Goal: Browse casually: Explore the website without a specific task or goal

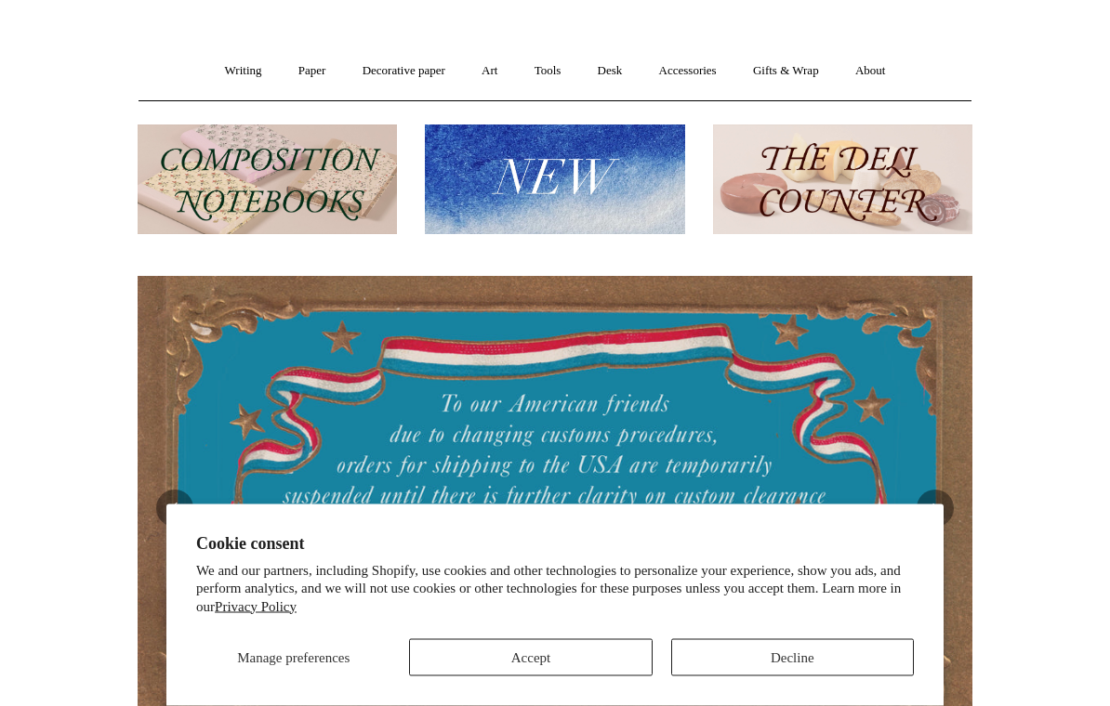
scroll to position [124, 0]
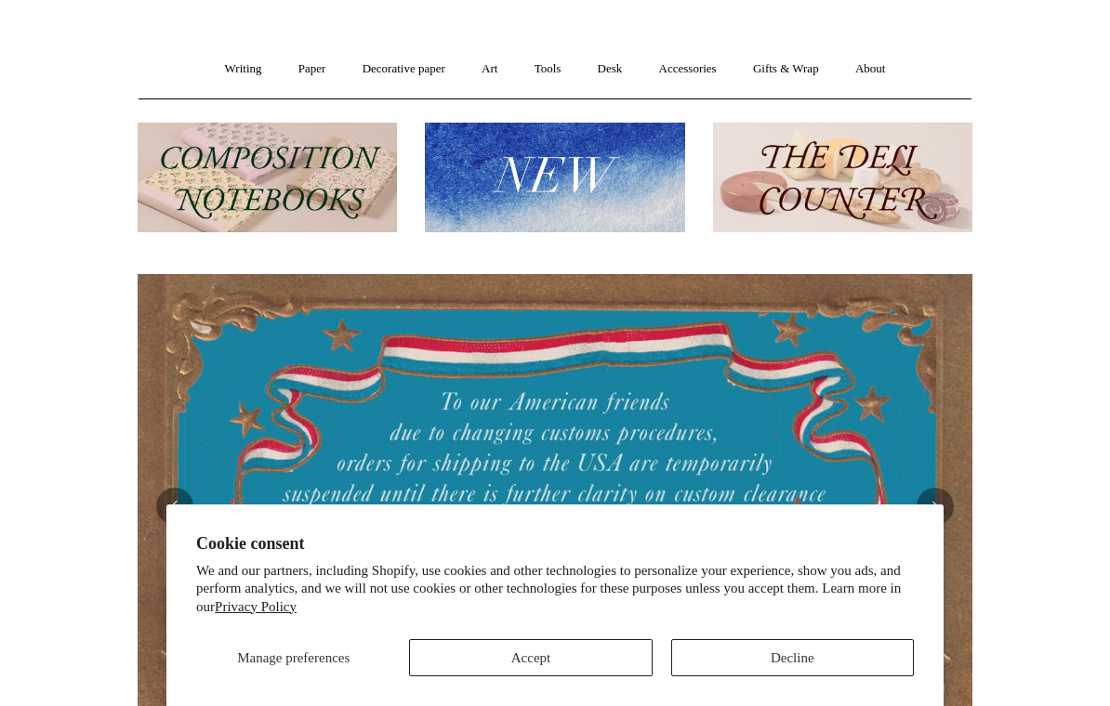
click at [513, 705] on section "Cookie consent We and our partners, including Shopify, use cookies and other te…" at bounding box center [554, 606] width 777 height 203
click at [497, 677] on button "Accept" at bounding box center [530, 657] width 243 height 37
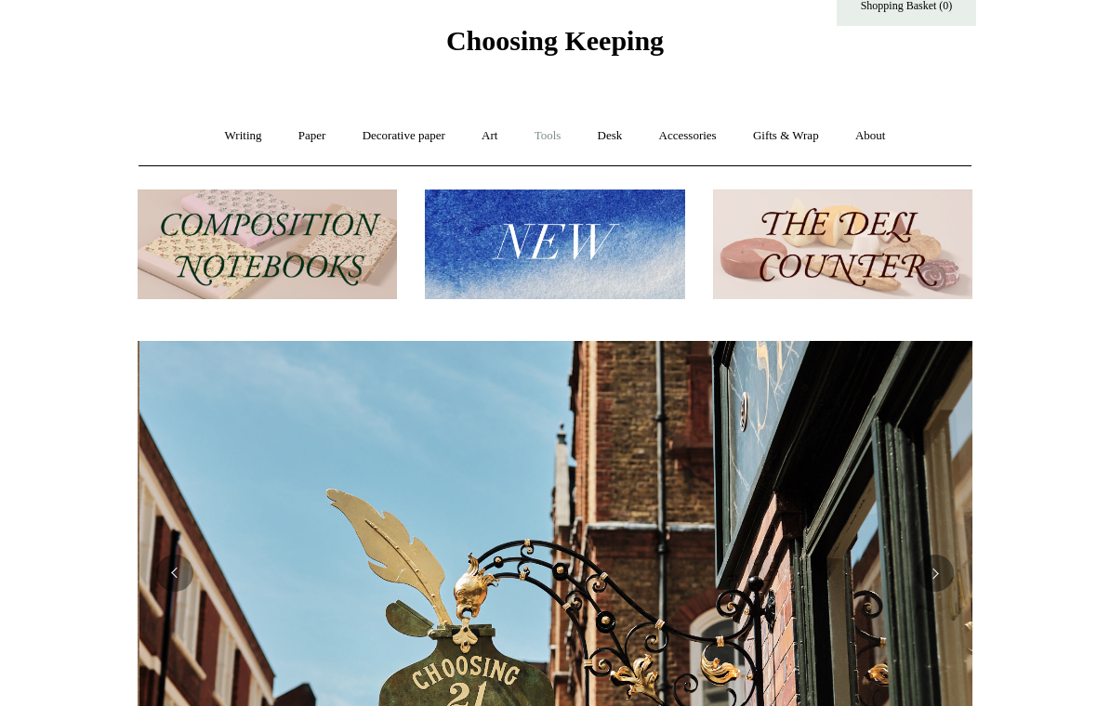
scroll to position [0, 834]
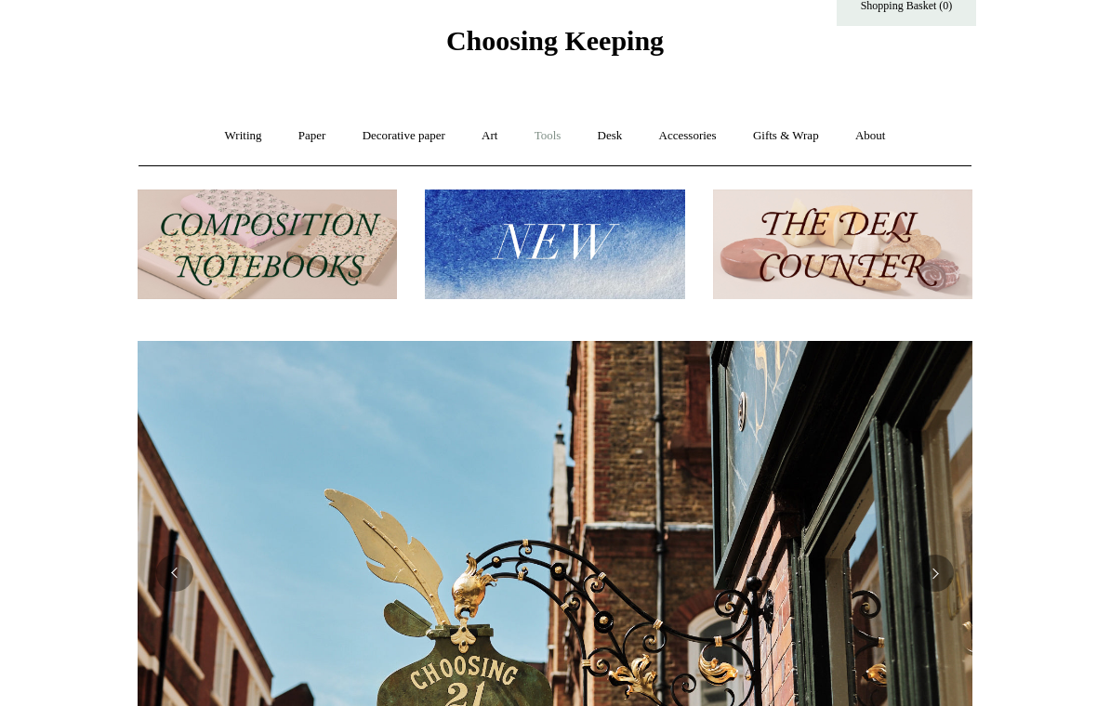
click at [548, 143] on link "Tools +" at bounding box center [548, 136] width 60 height 49
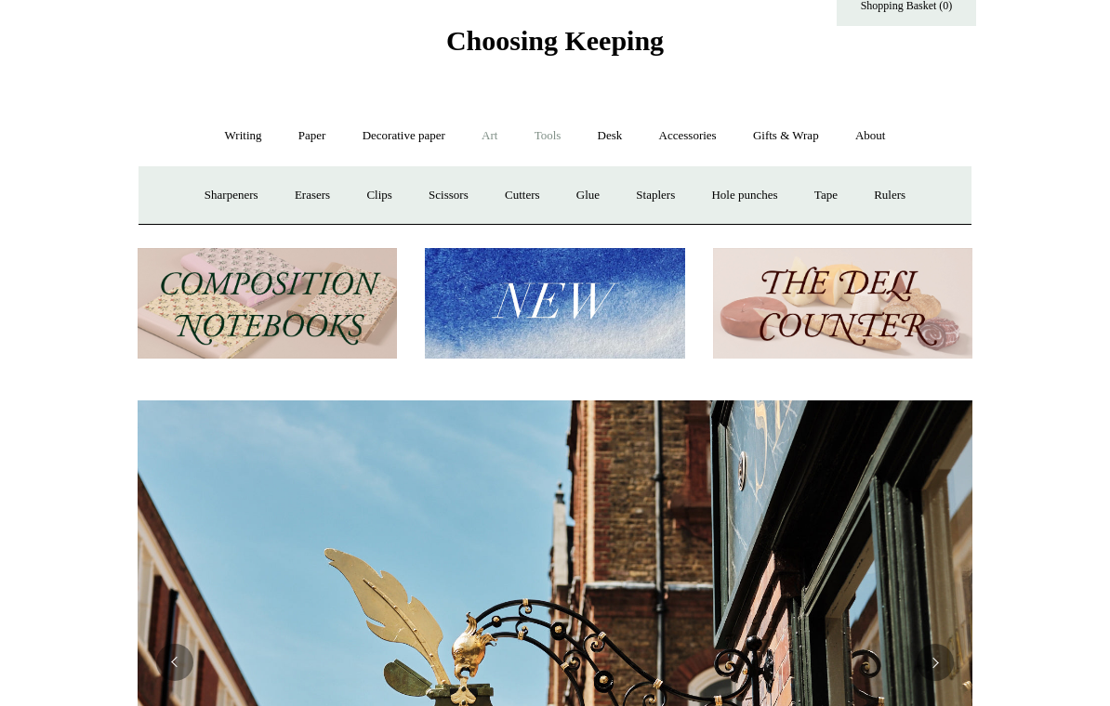
click at [478, 139] on link "Art +" at bounding box center [489, 136] width 49 height 49
click at [263, 190] on link "Watercolour & Paint" at bounding box center [215, 195] width 133 height 49
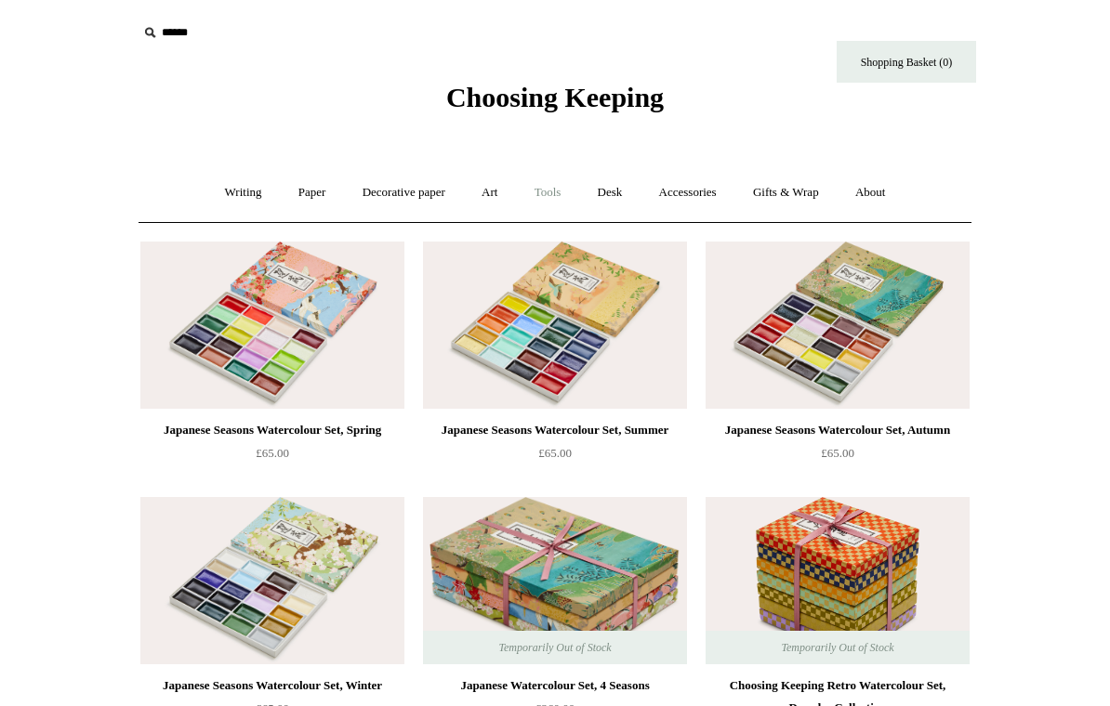
click at [556, 188] on link "Tools +" at bounding box center [548, 192] width 60 height 49
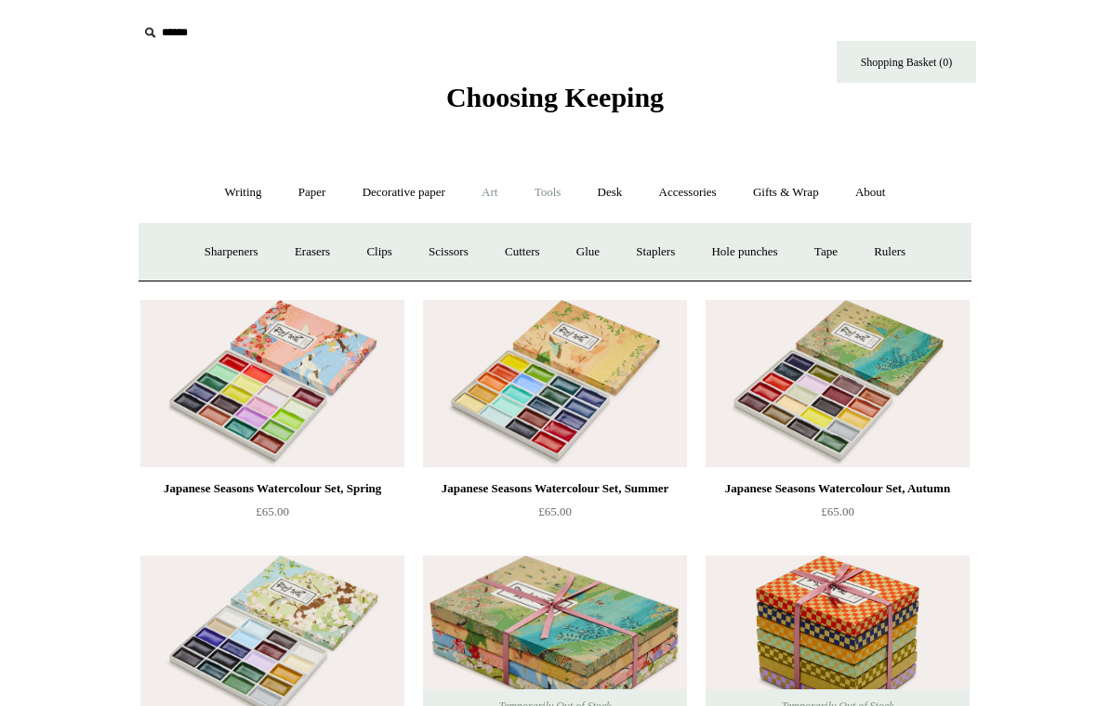
click at [492, 187] on link "Art +" at bounding box center [489, 192] width 49 height 49
click at [350, 252] on link "Brushes & palettes" at bounding box center [347, 252] width 125 height 49
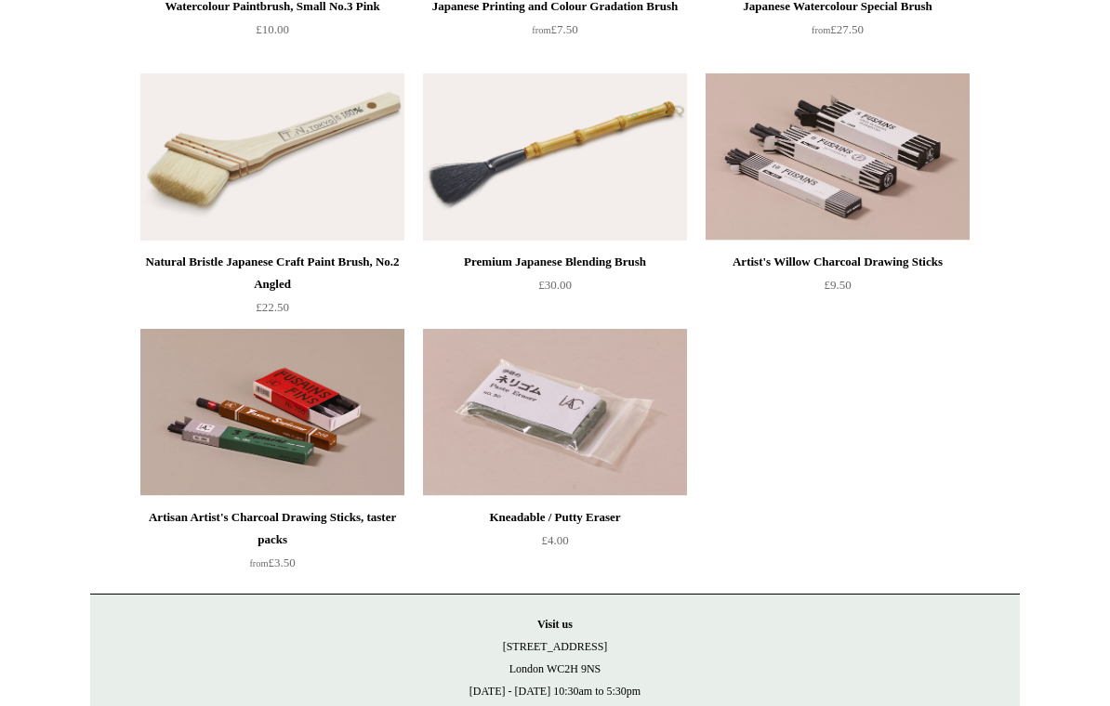
scroll to position [680, 0]
click at [587, 451] on img at bounding box center [555, 411] width 264 height 167
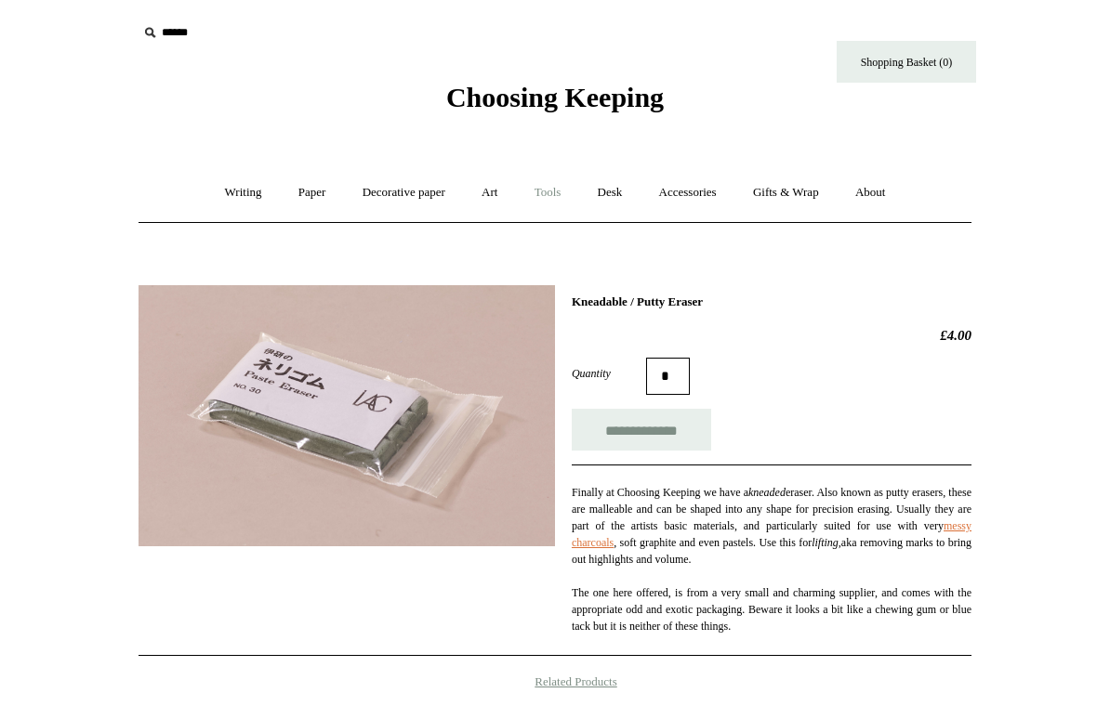
click at [560, 191] on link "Tools +" at bounding box center [548, 192] width 60 height 49
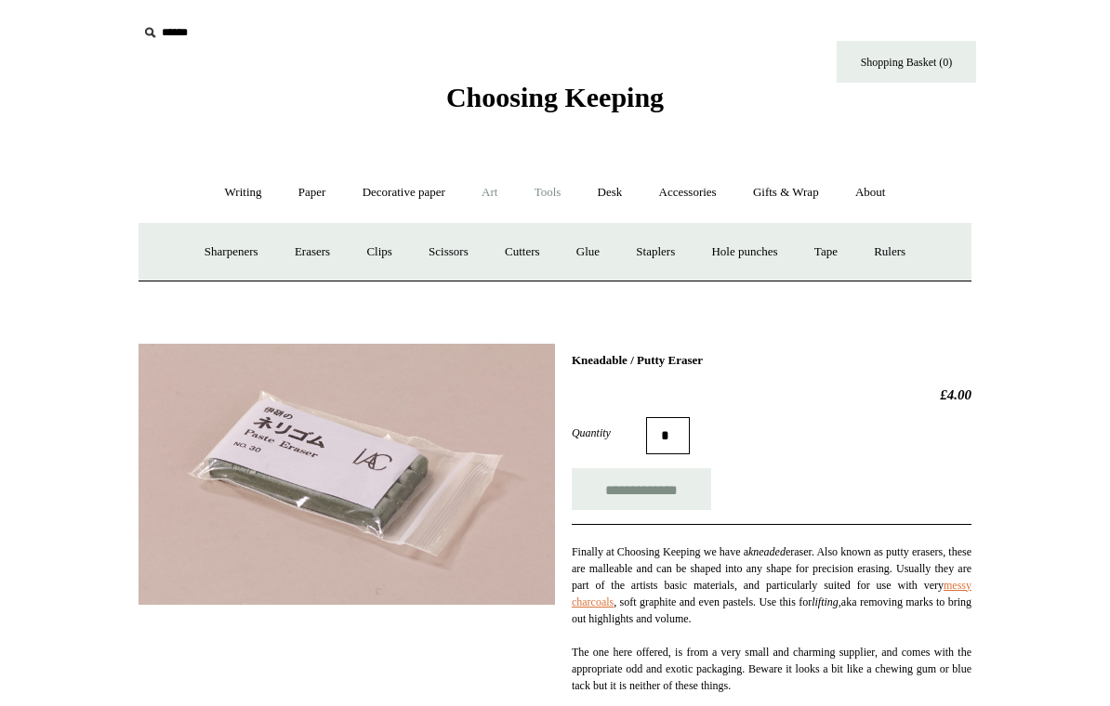
click at [483, 191] on link "Art +" at bounding box center [489, 192] width 49 height 49
click at [889, 277] on link "Art sets" at bounding box center [924, 252] width 71 height 49
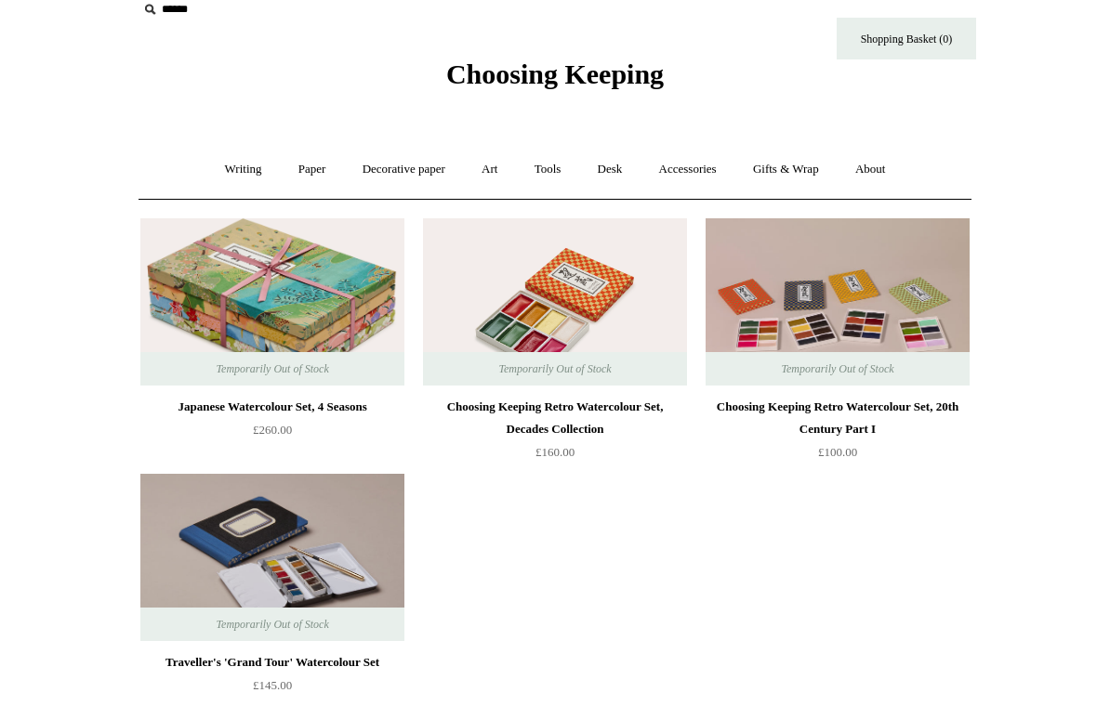
scroll to position [23, 0]
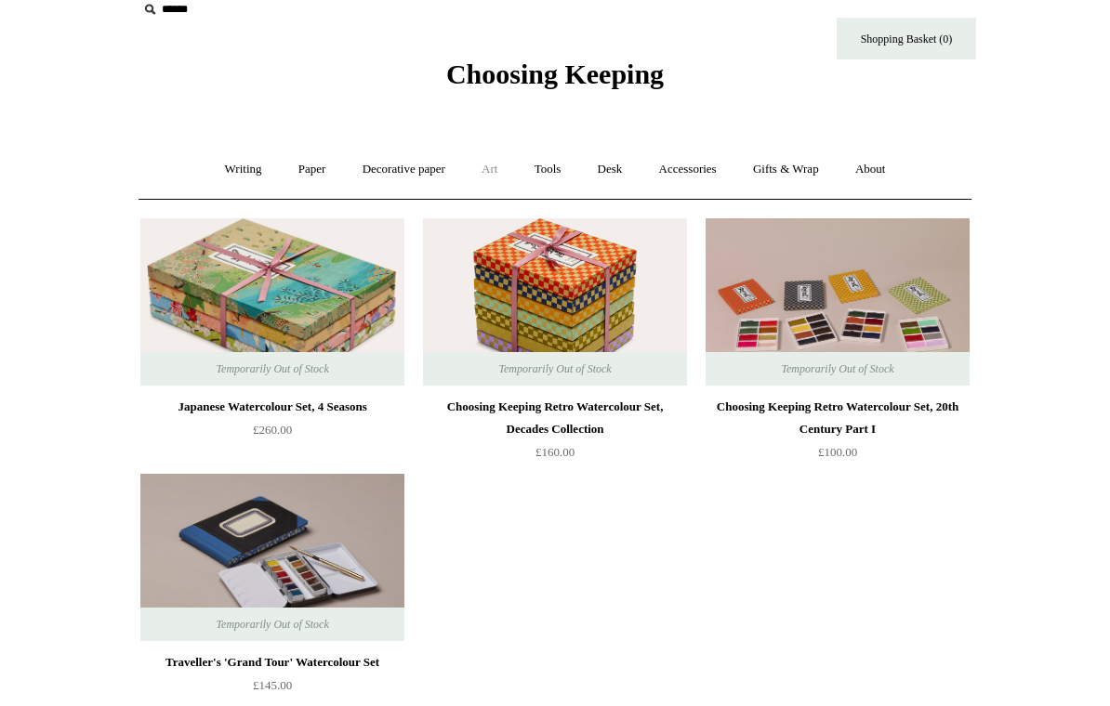
click at [488, 168] on link "Art +" at bounding box center [489, 169] width 49 height 49
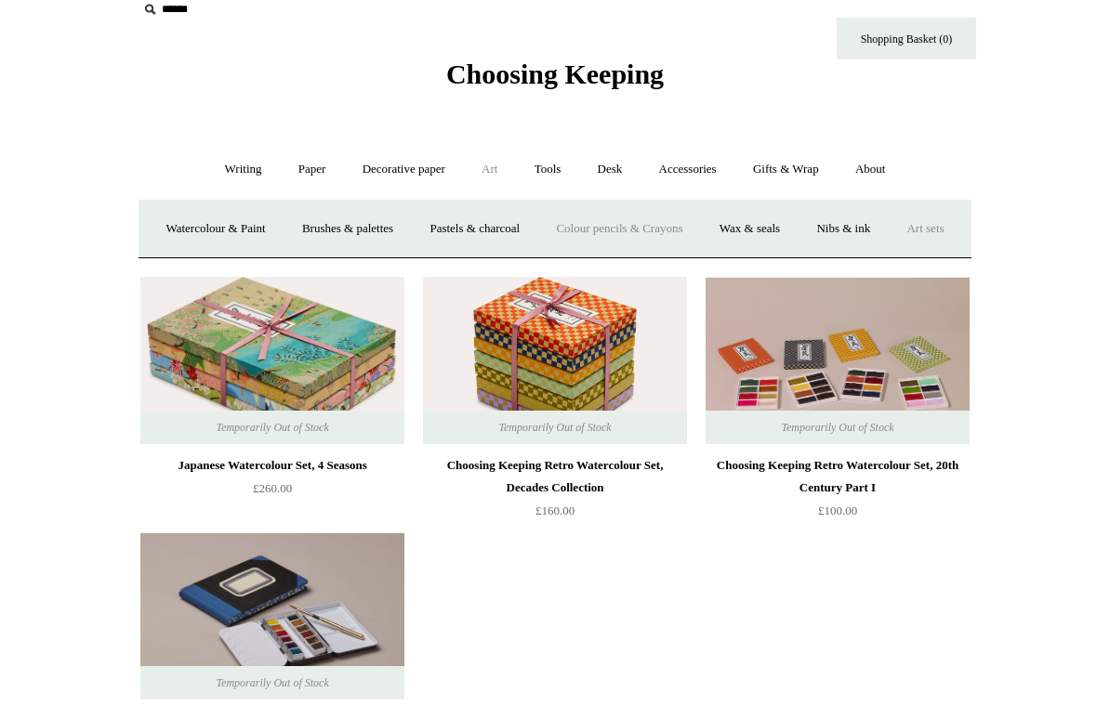
click at [646, 224] on link "Colour pencils & Crayons" at bounding box center [619, 228] width 160 height 49
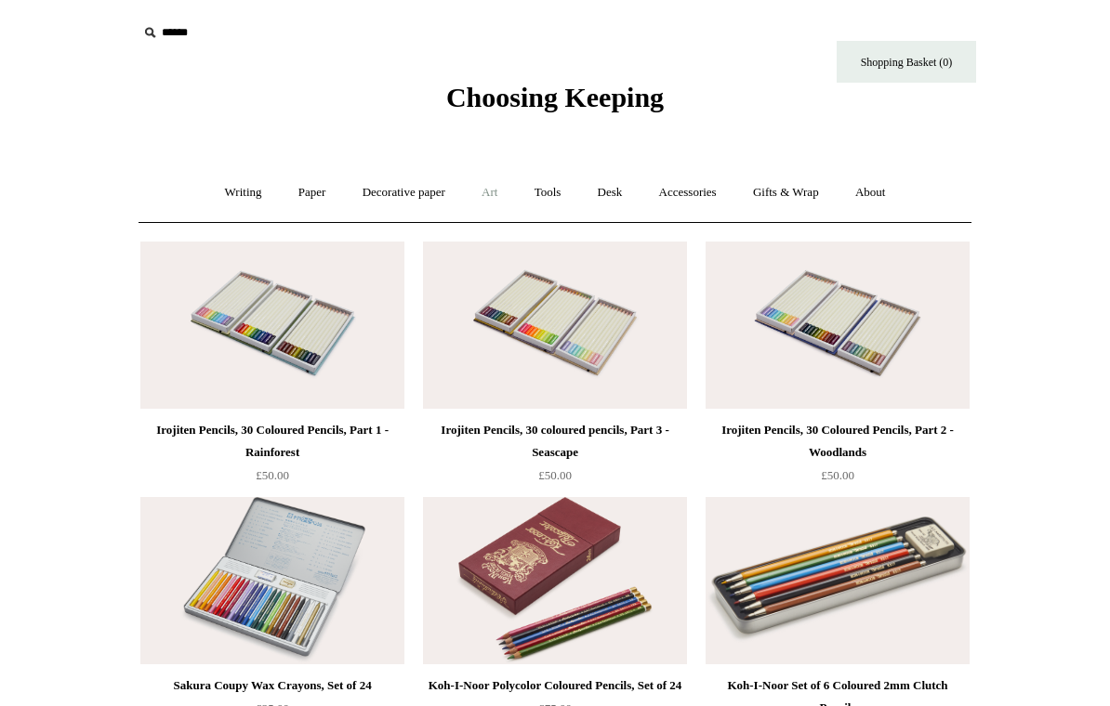
click at [493, 197] on link "Art +" at bounding box center [489, 192] width 49 height 49
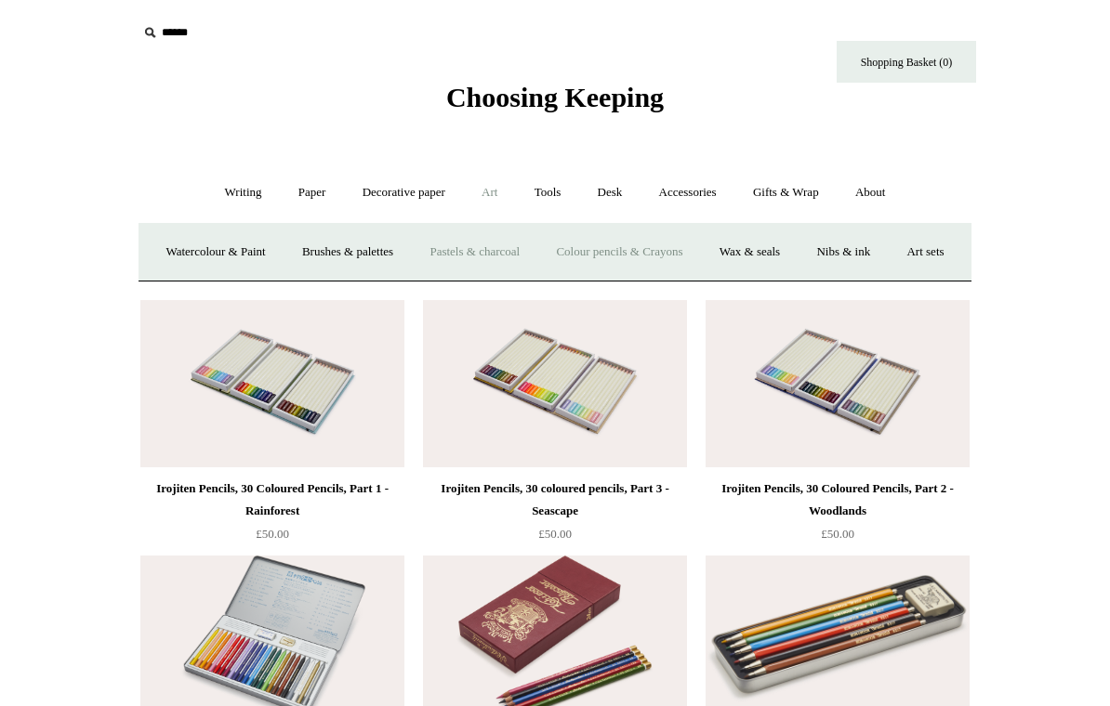
click at [536, 254] on link "Pastels & charcoal" at bounding box center [475, 252] width 124 height 49
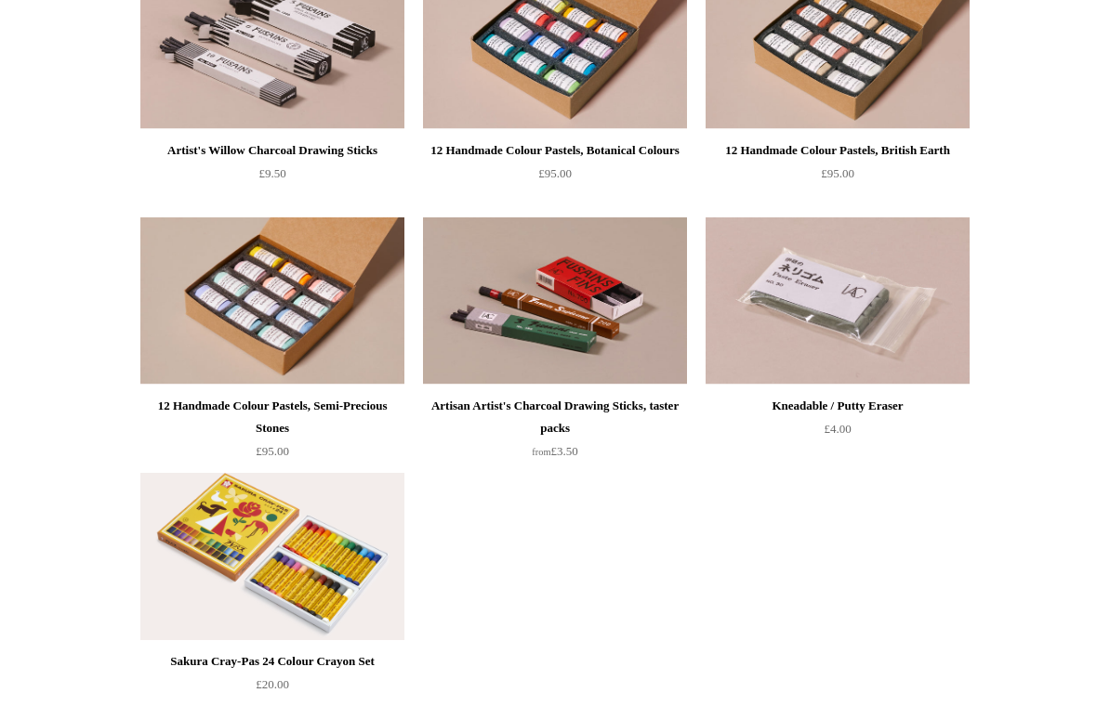
scroll to position [791, 0]
click at [302, 575] on img at bounding box center [272, 556] width 264 height 167
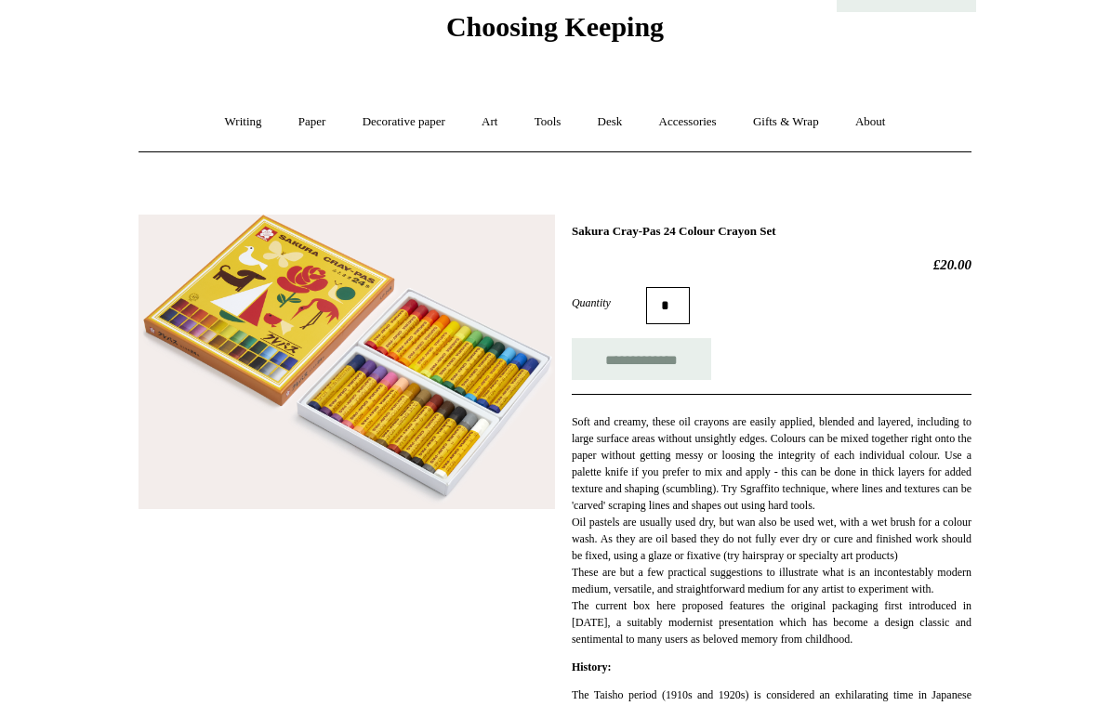
scroll to position [71, 0]
drag, startPoint x: 793, startPoint y: 525, endPoint x: 907, endPoint y: 585, distance: 128.8
click at [907, 585] on p "Soft and creamy, these oil crayons are easily applied, blended and layered, inc…" at bounding box center [771, 531] width 400 height 234
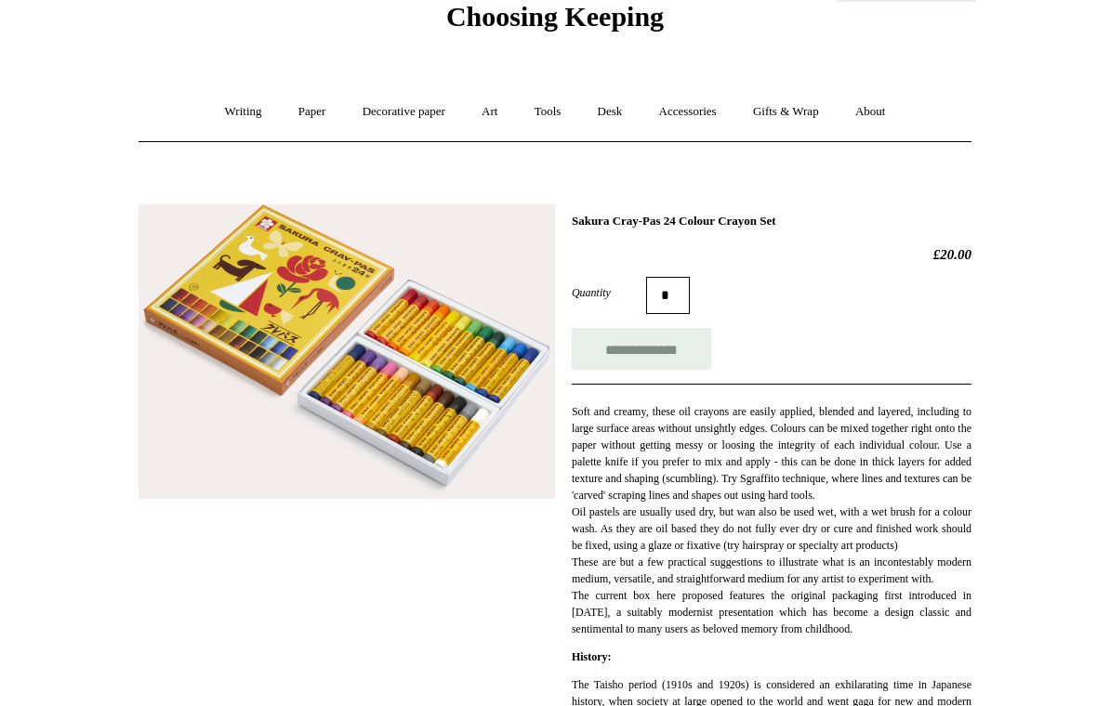
scroll to position [0, 0]
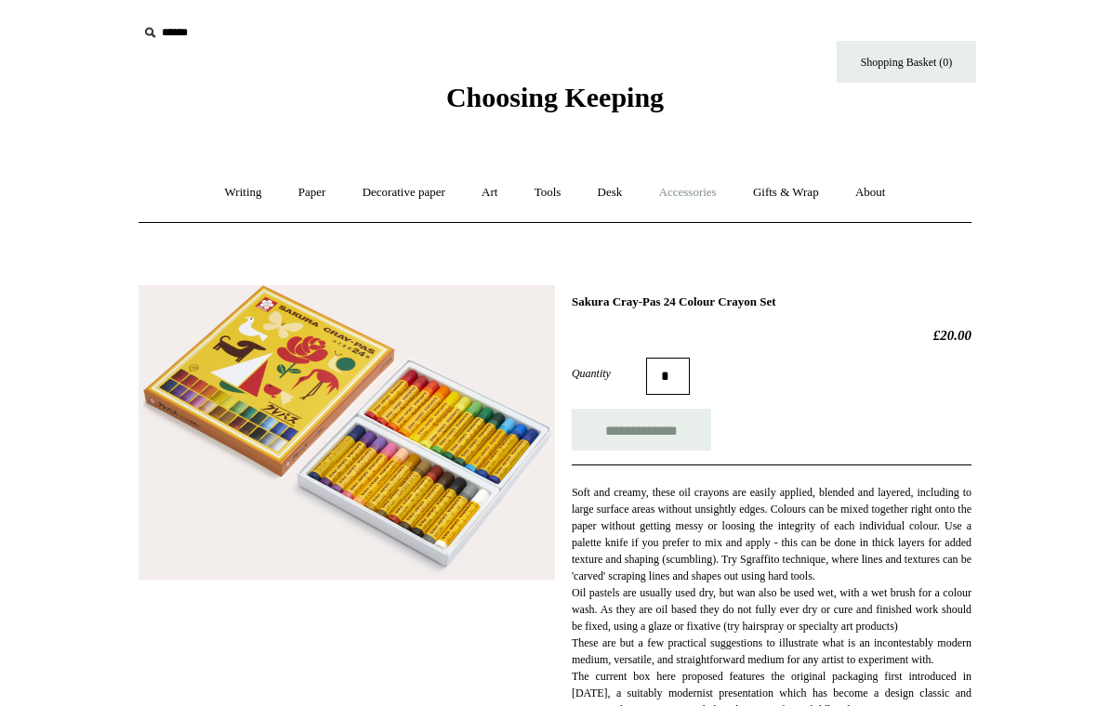
click at [691, 196] on link "Accessories +" at bounding box center [687, 192] width 91 height 49
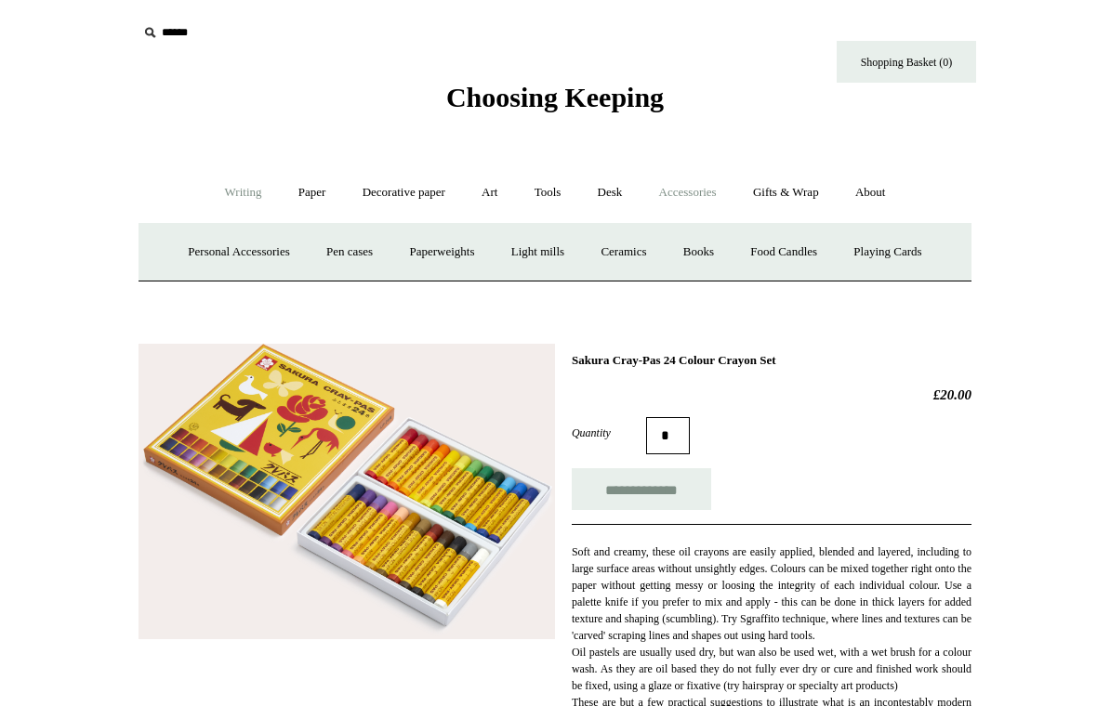
click at [214, 183] on link "Writing +" at bounding box center [243, 192] width 71 height 49
click at [203, 256] on link "Pens by brand +" at bounding box center [224, 252] width 102 height 49
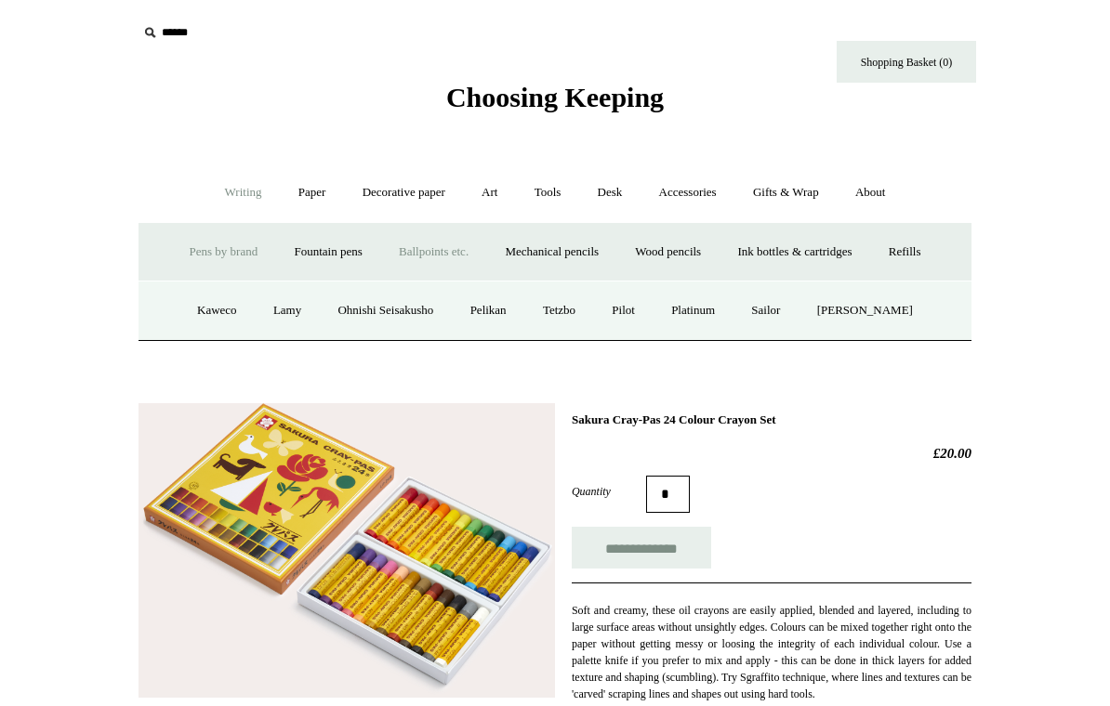
click at [433, 246] on link "Ballpoints etc. +" at bounding box center [433, 252] width 103 height 49
click at [309, 296] on link "All" at bounding box center [333, 310] width 49 height 49
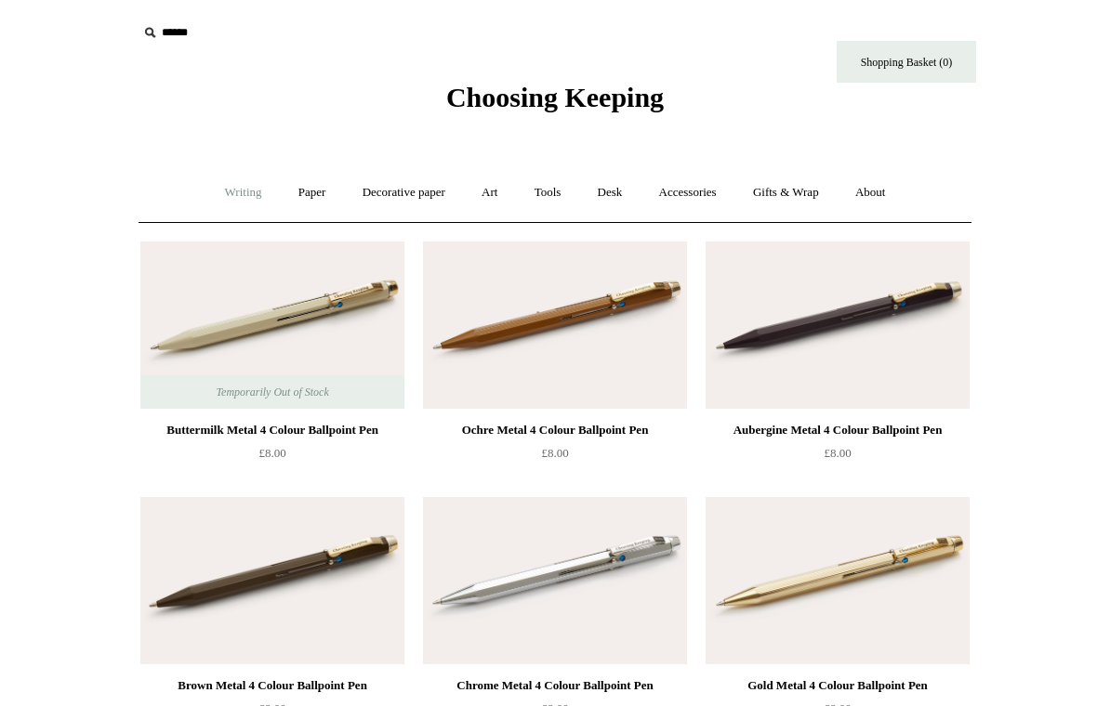
click at [227, 201] on link "Writing +" at bounding box center [243, 192] width 71 height 49
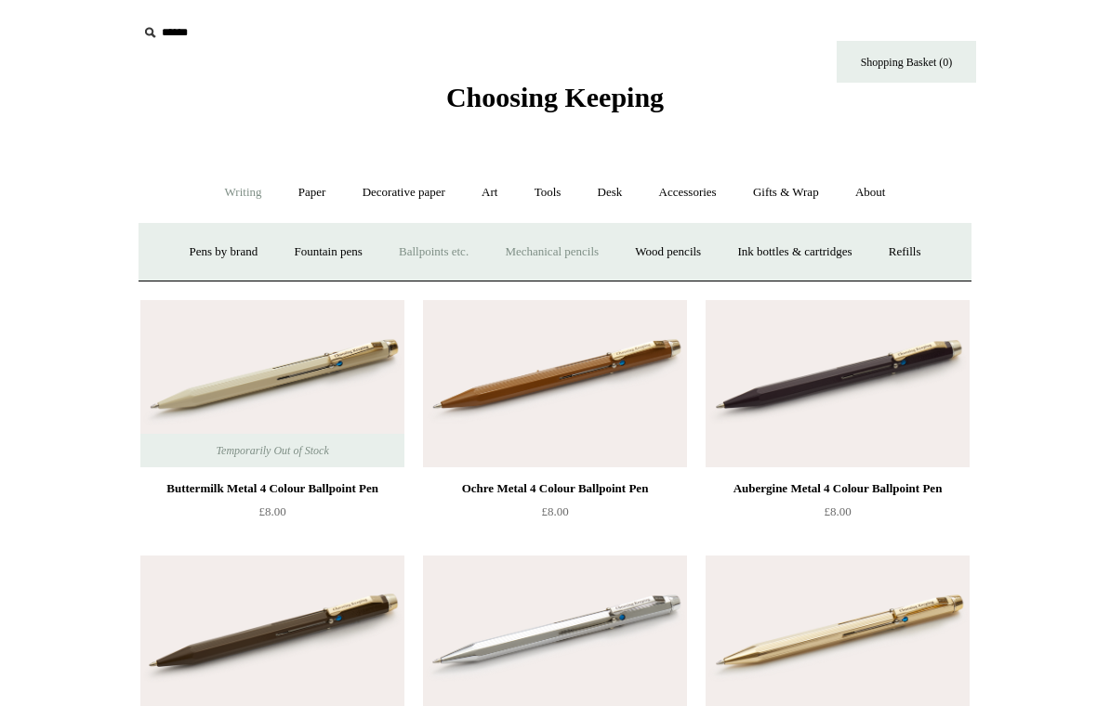
click at [563, 256] on link "Mechanical pencils +" at bounding box center [551, 252] width 127 height 49
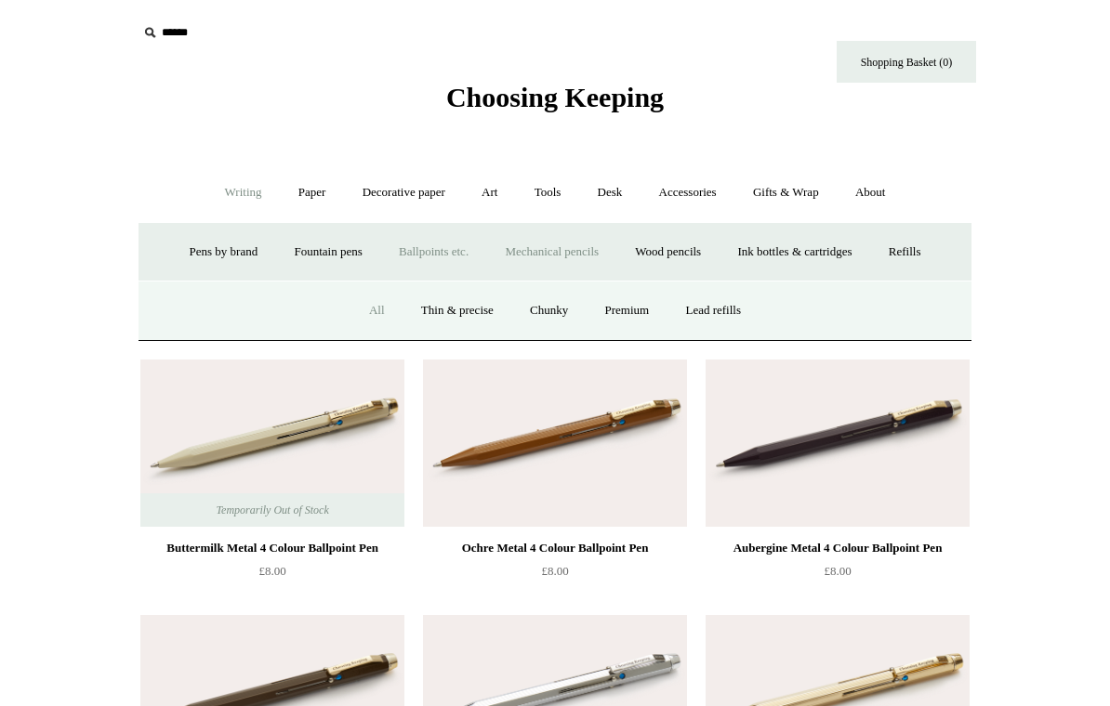
click at [367, 306] on link "All" at bounding box center [376, 310] width 49 height 49
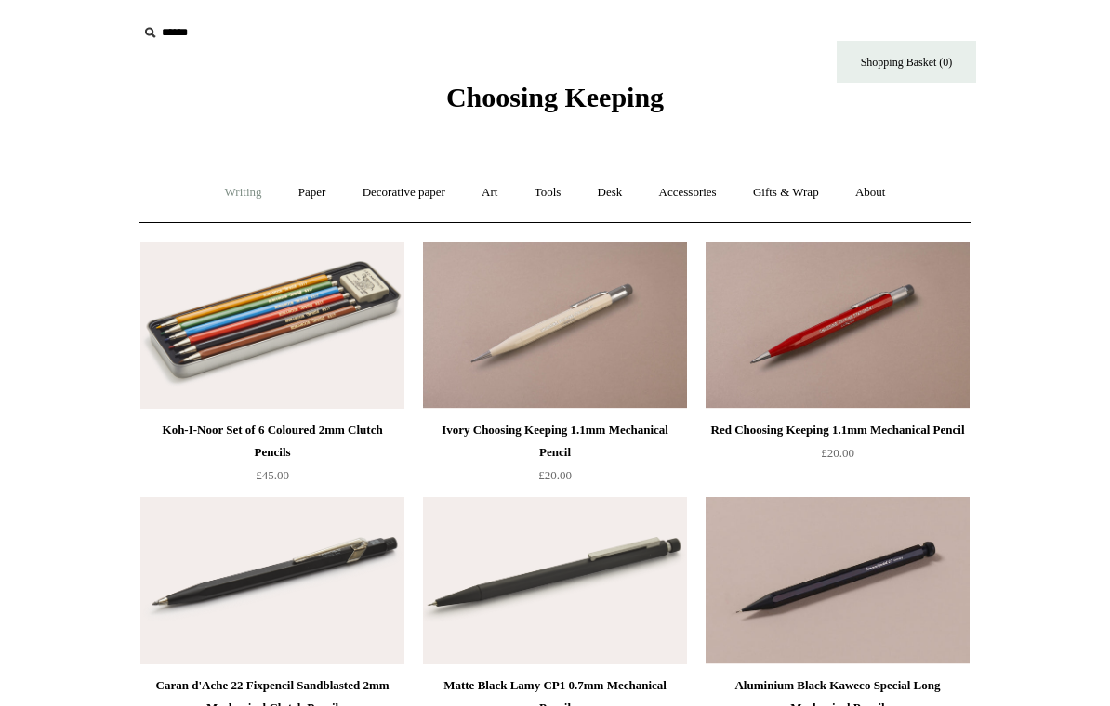
click at [218, 195] on link "Writing +" at bounding box center [243, 192] width 71 height 49
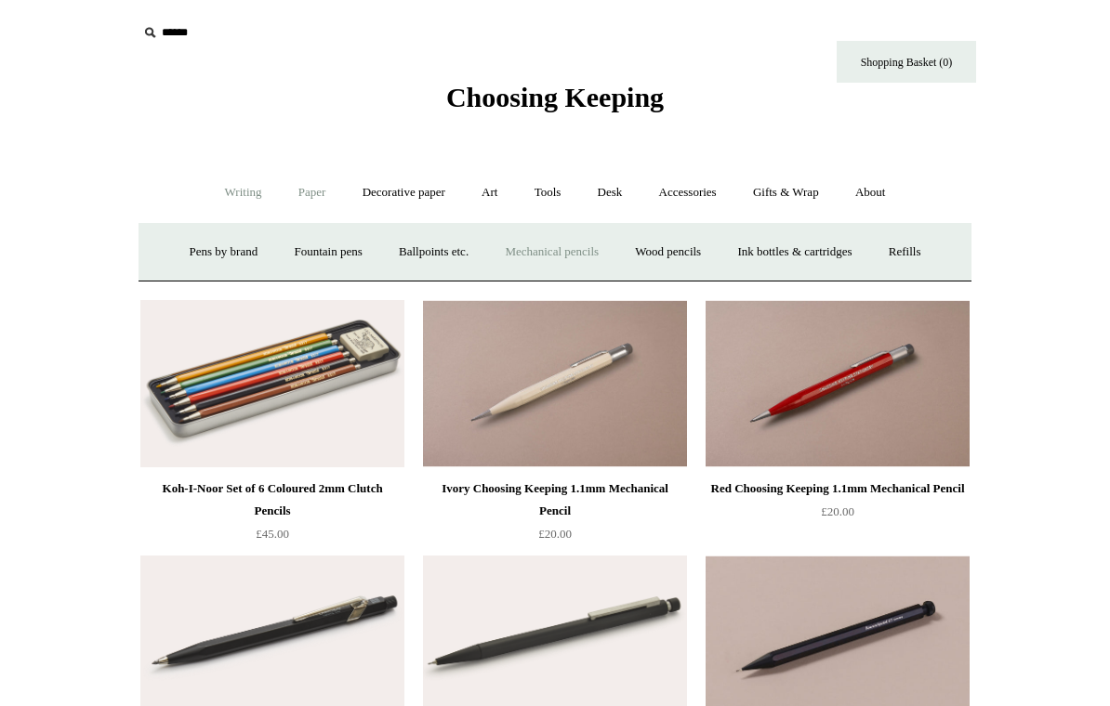
click at [282, 192] on link "Paper +" at bounding box center [312, 192] width 61 height 49
click at [406, 197] on link "Decorative paper +" at bounding box center [404, 192] width 116 height 49
click at [261, 247] on link "All" at bounding box center [272, 252] width 49 height 49
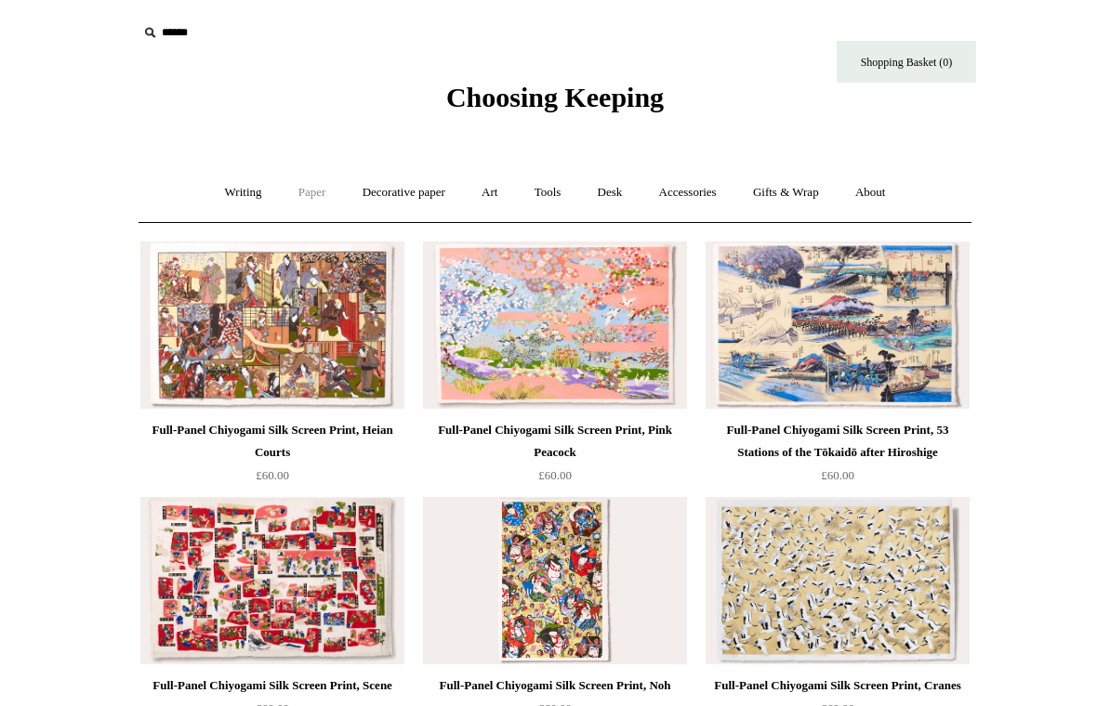
click at [296, 187] on link "Paper +" at bounding box center [312, 192] width 61 height 49
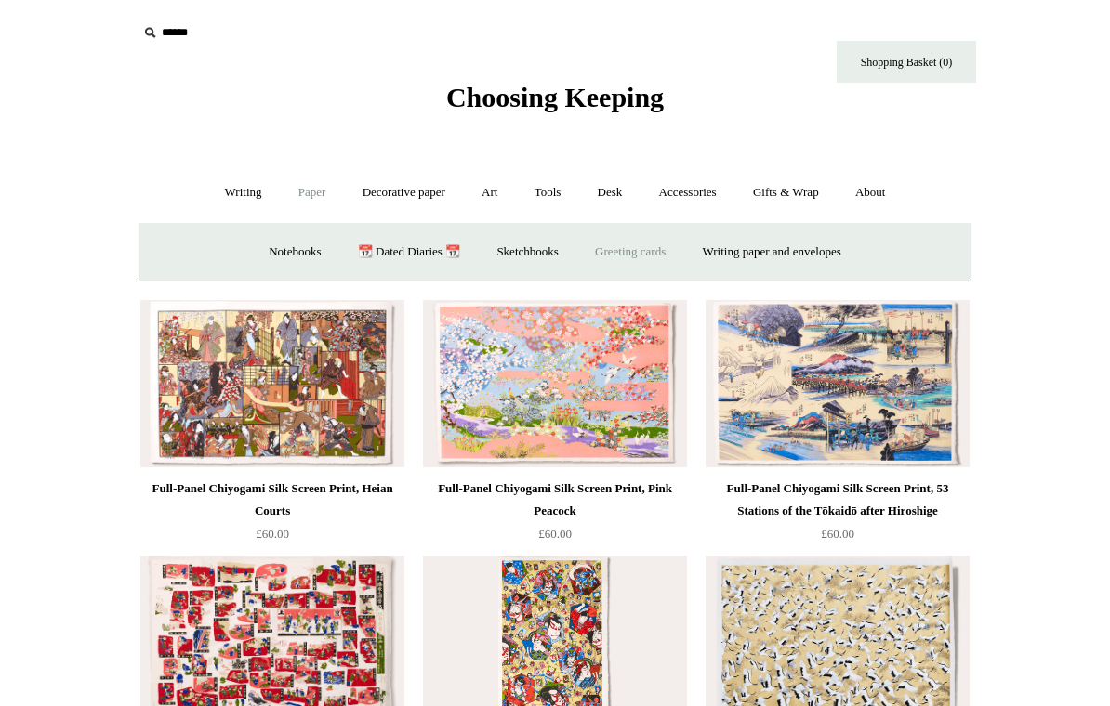
click at [648, 256] on link "Greeting cards +" at bounding box center [630, 252] width 104 height 49
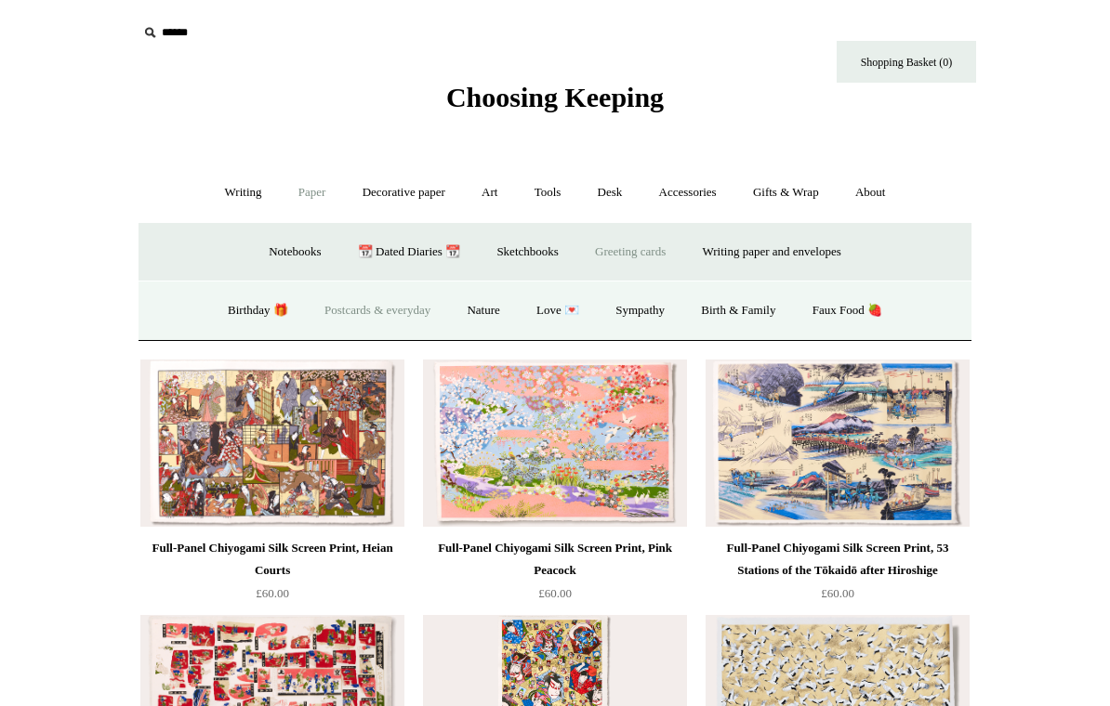
click at [385, 309] on link "Postcards & everyday" at bounding box center [377, 310] width 139 height 49
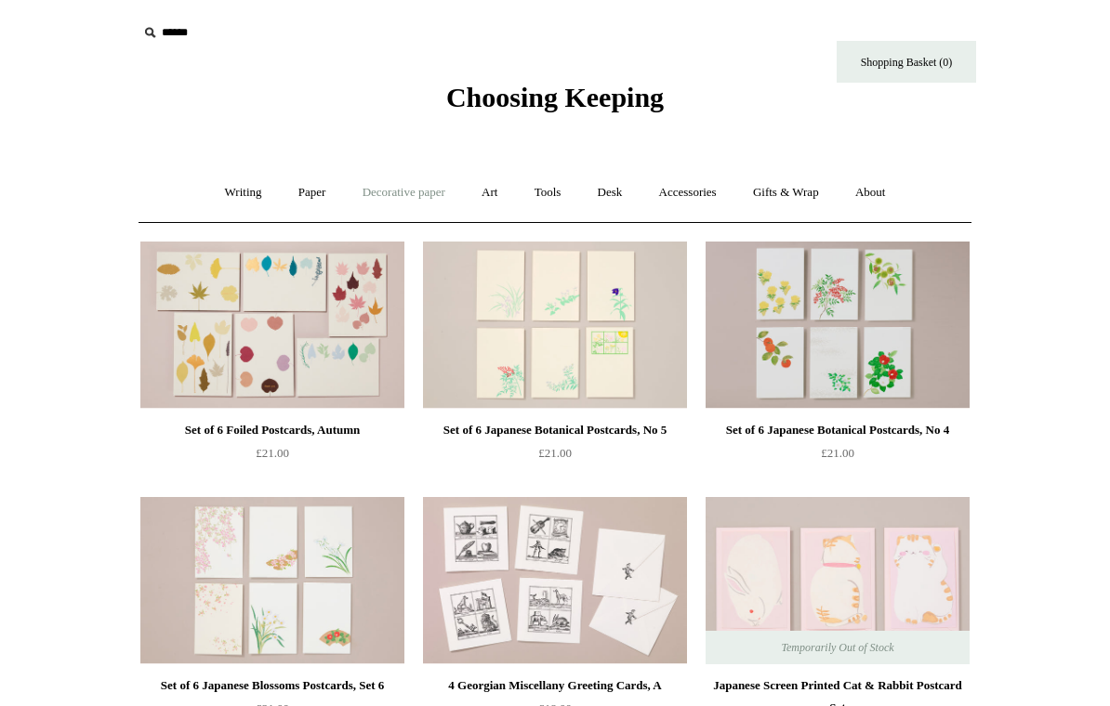
click at [393, 181] on link "Decorative paper +" at bounding box center [404, 192] width 116 height 49
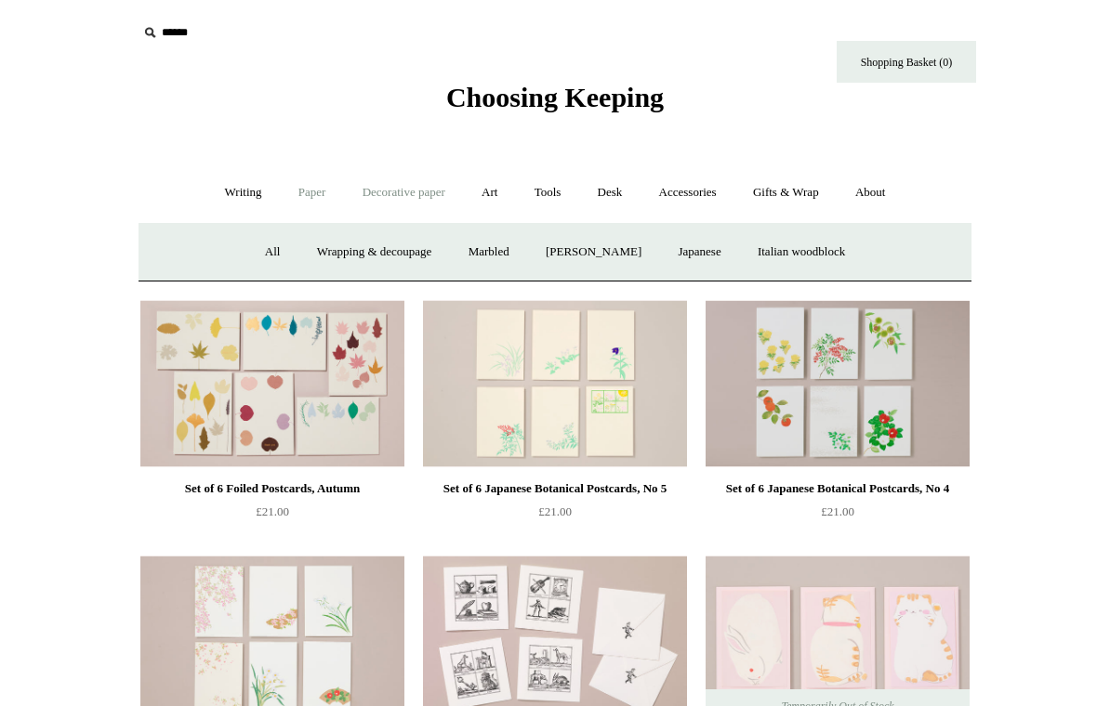
click at [289, 181] on link "Paper +" at bounding box center [312, 192] width 61 height 49
click at [766, 254] on link "Writing paper and envelopes +" at bounding box center [772, 252] width 172 height 49
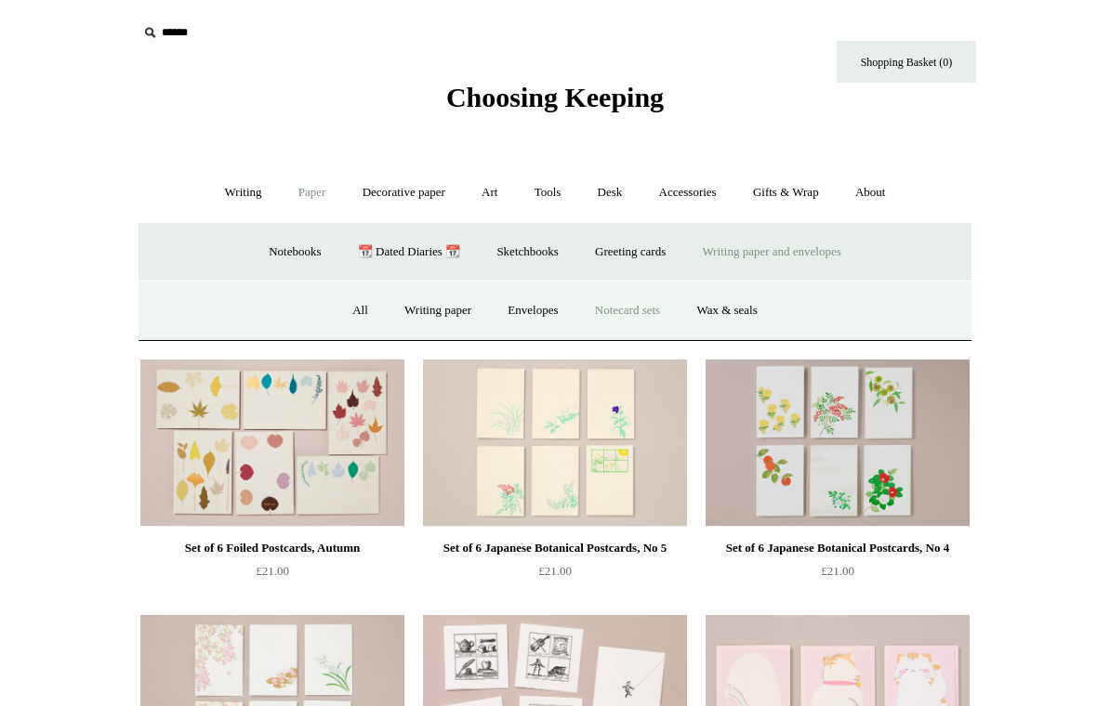
click at [645, 309] on link "Notecard sets" at bounding box center [627, 310] width 99 height 49
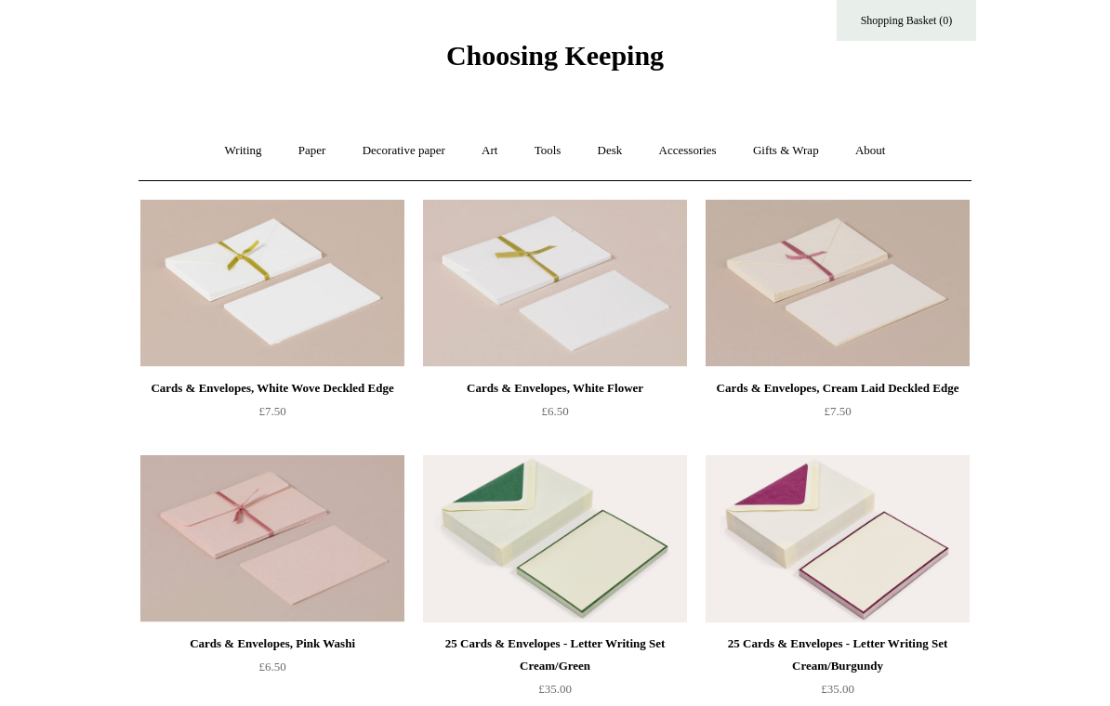
scroll to position [7, 0]
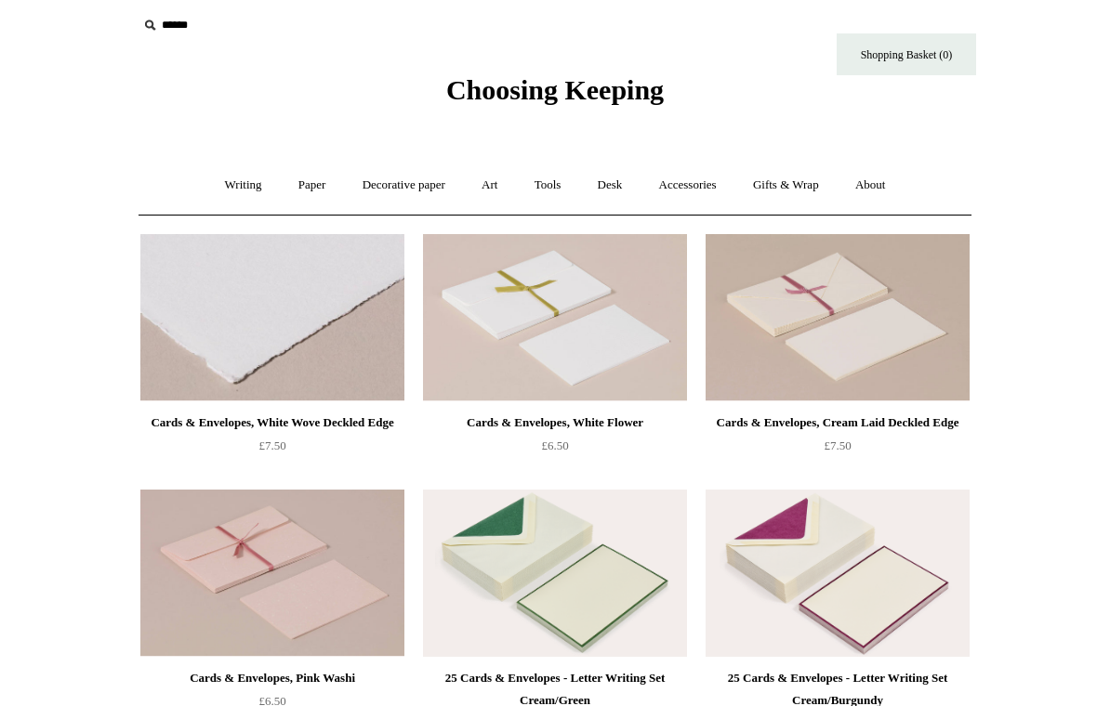
click at [308, 326] on img at bounding box center [272, 317] width 264 height 167
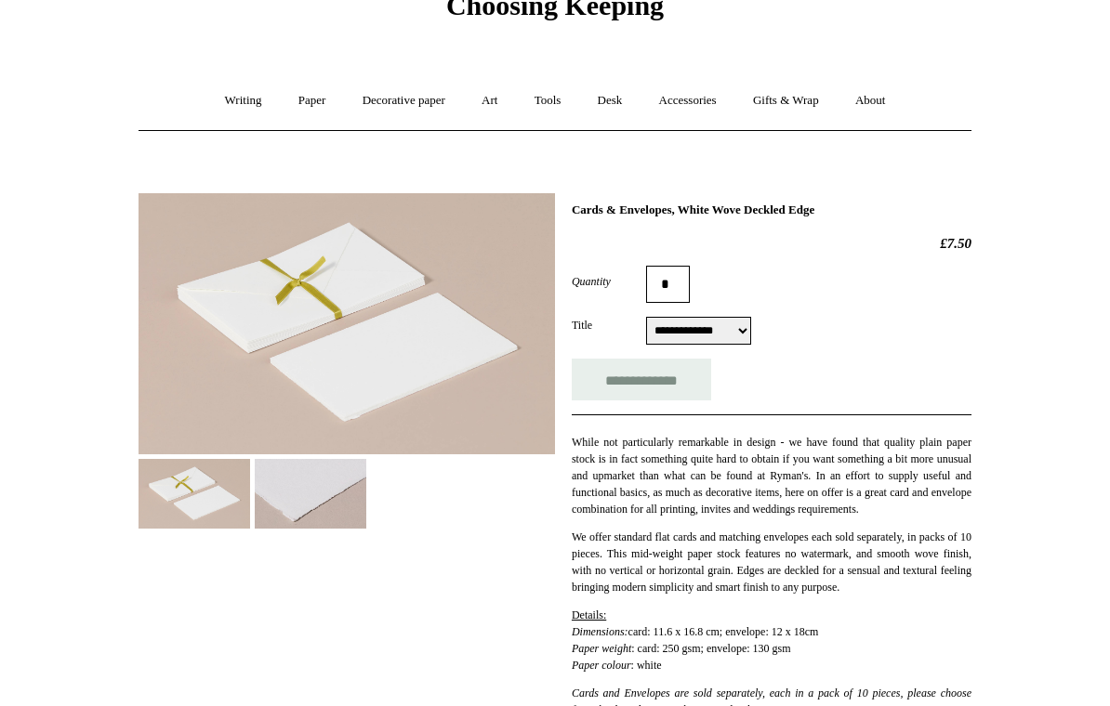
scroll to position [88, 0]
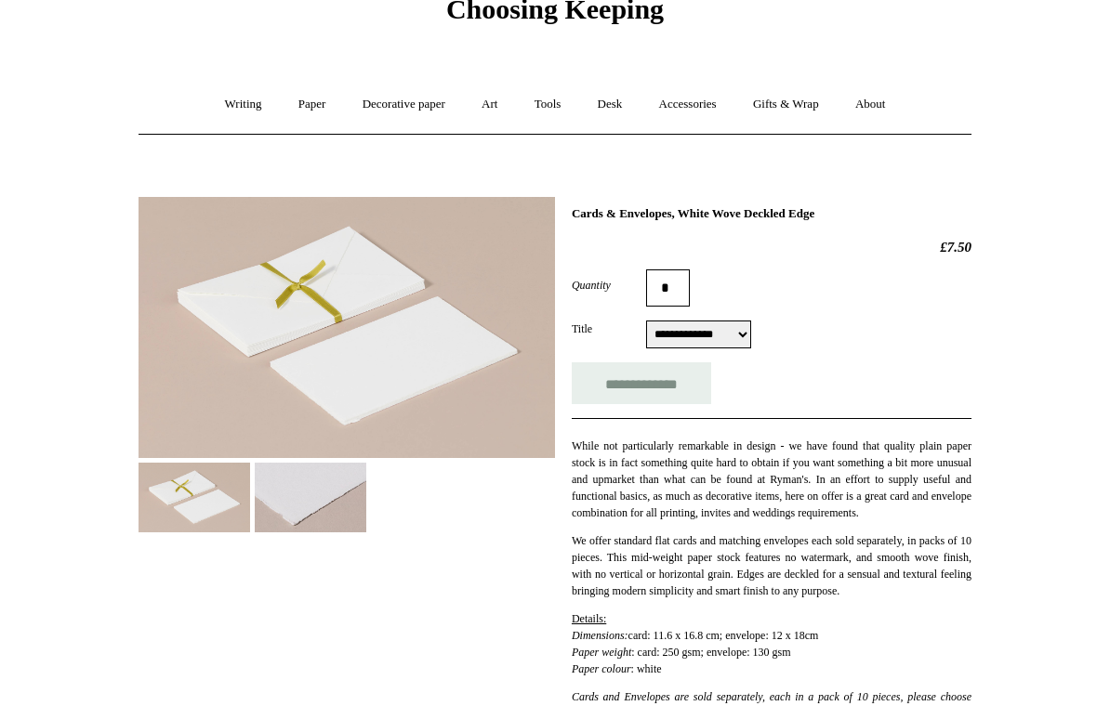
click at [301, 494] on img at bounding box center [311, 498] width 112 height 70
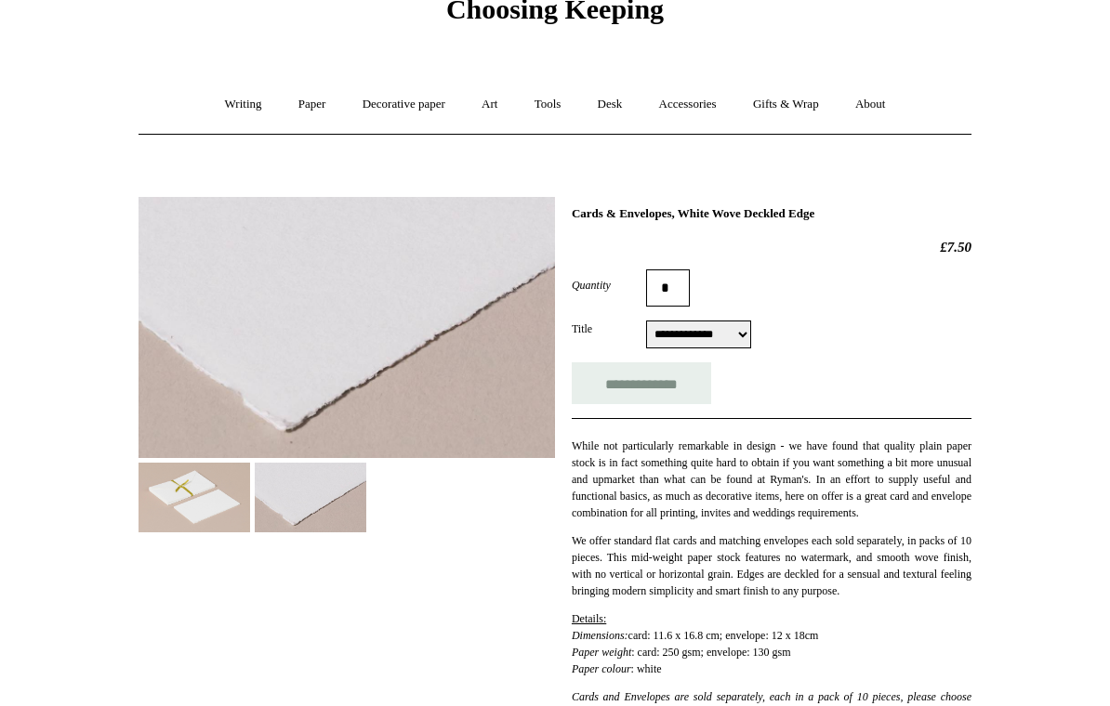
click at [205, 509] on img at bounding box center [194, 498] width 112 height 70
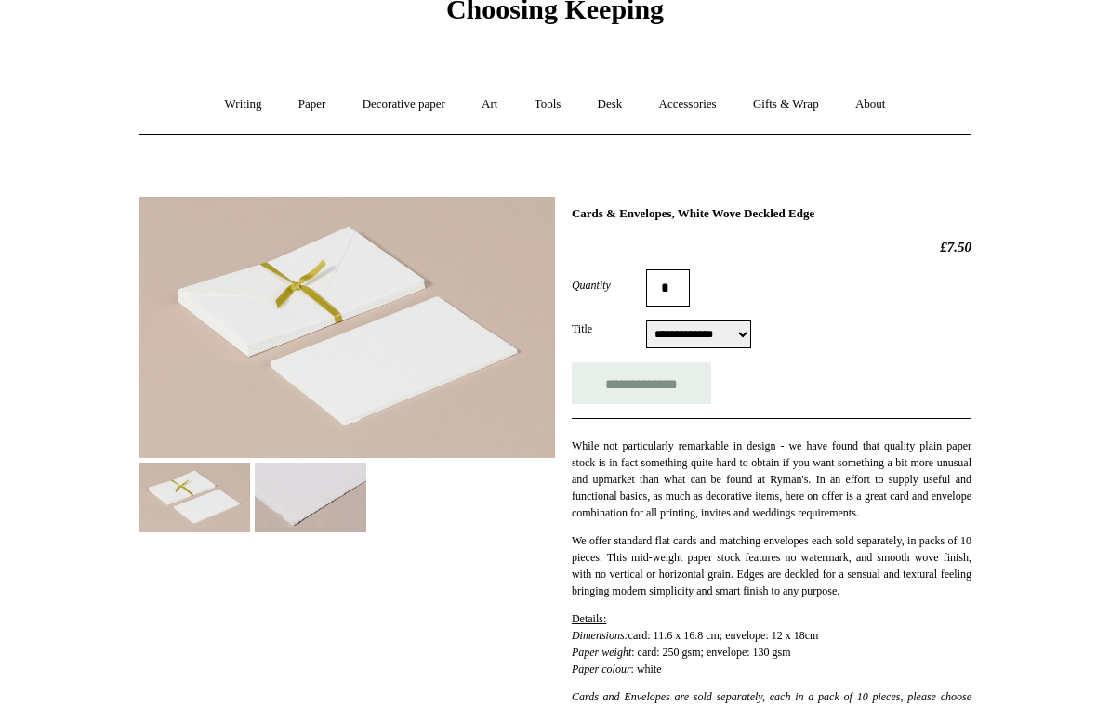
click at [303, 513] on img at bounding box center [311, 498] width 112 height 70
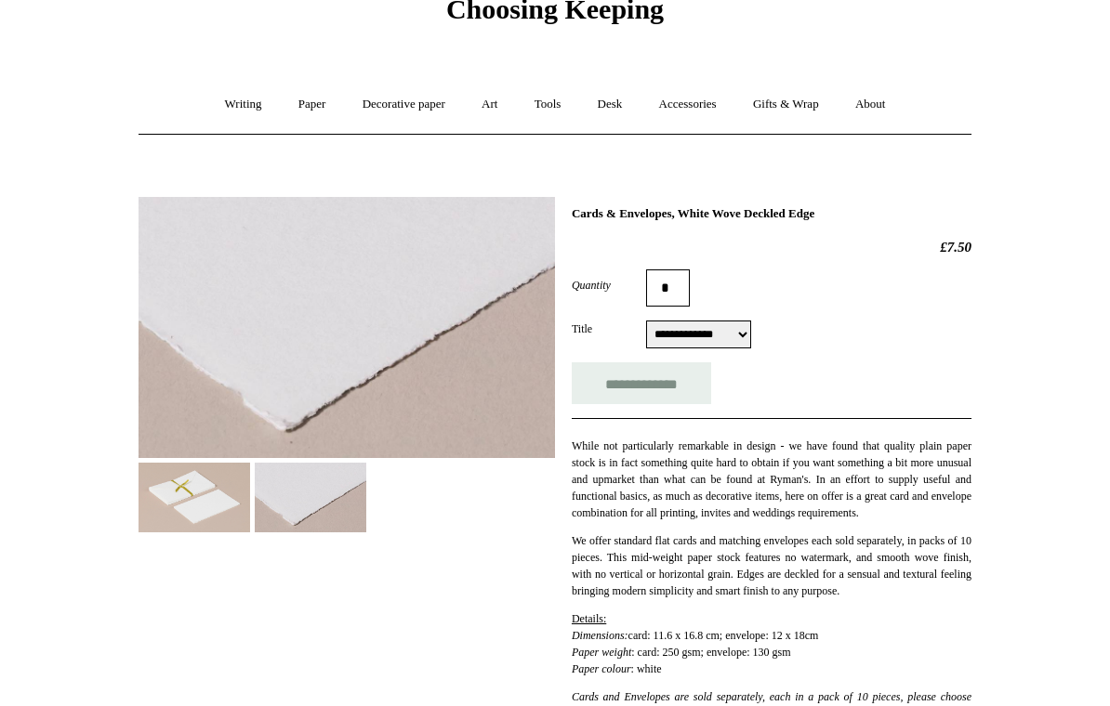
click at [178, 508] on img at bounding box center [194, 498] width 112 height 70
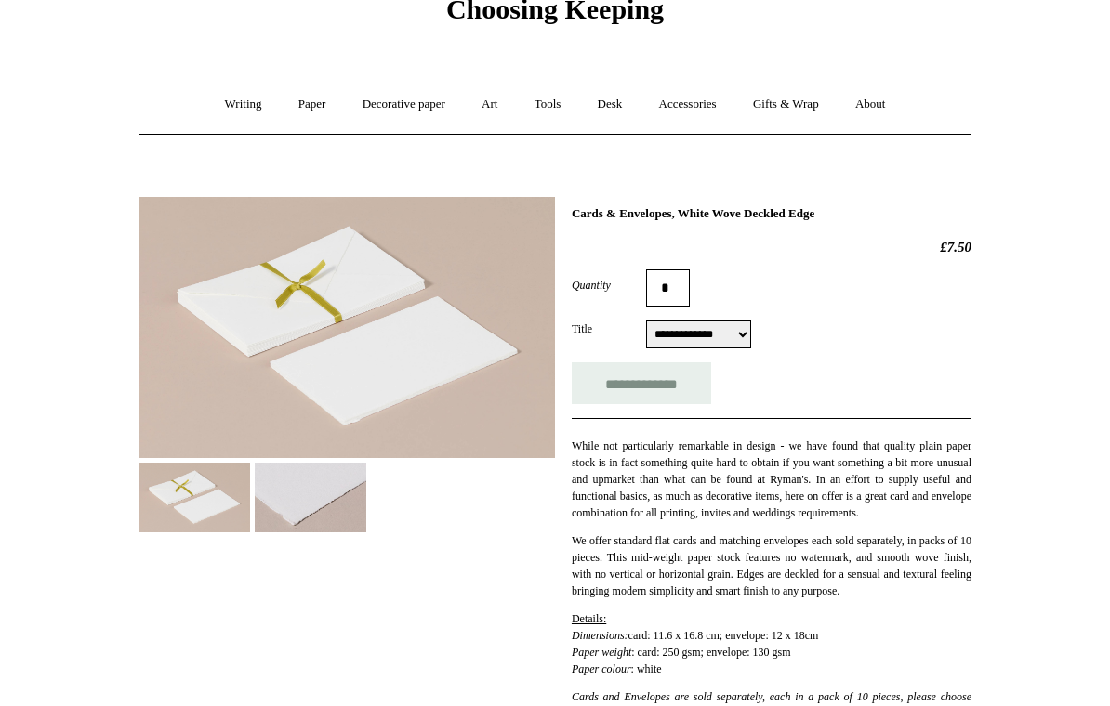
click at [297, 506] on img at bounding box center [311, 498] width 112 height 70
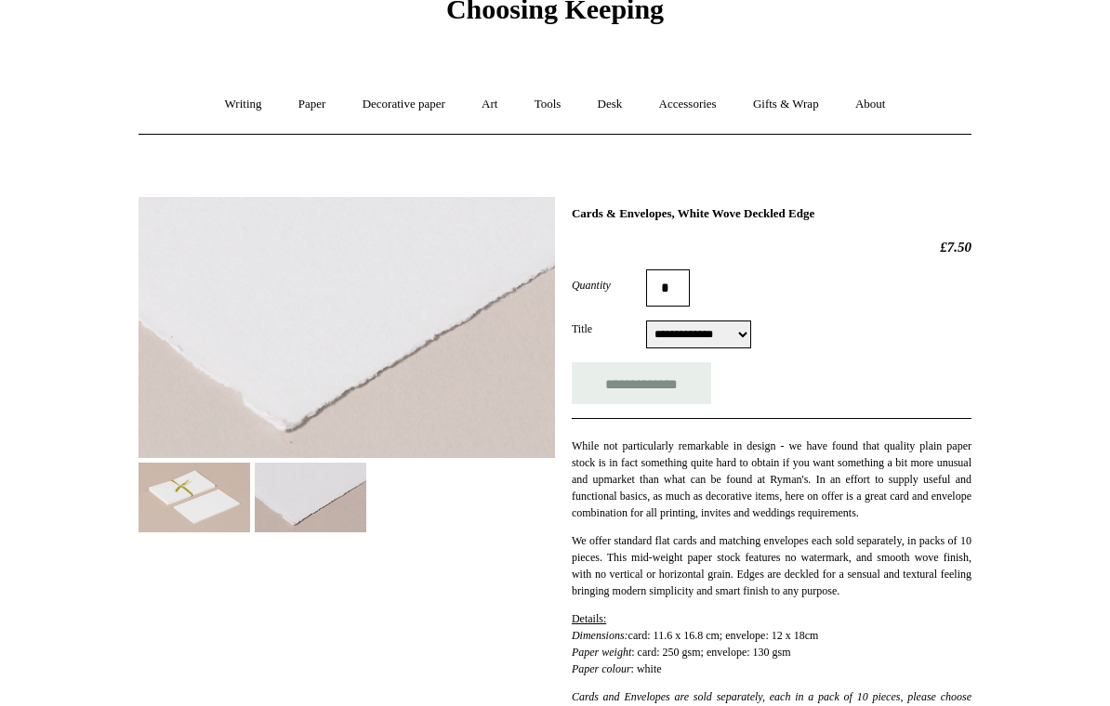
scroll to position [0, 0]
